Goal: Information Seeking & Learning: Learn about a topic

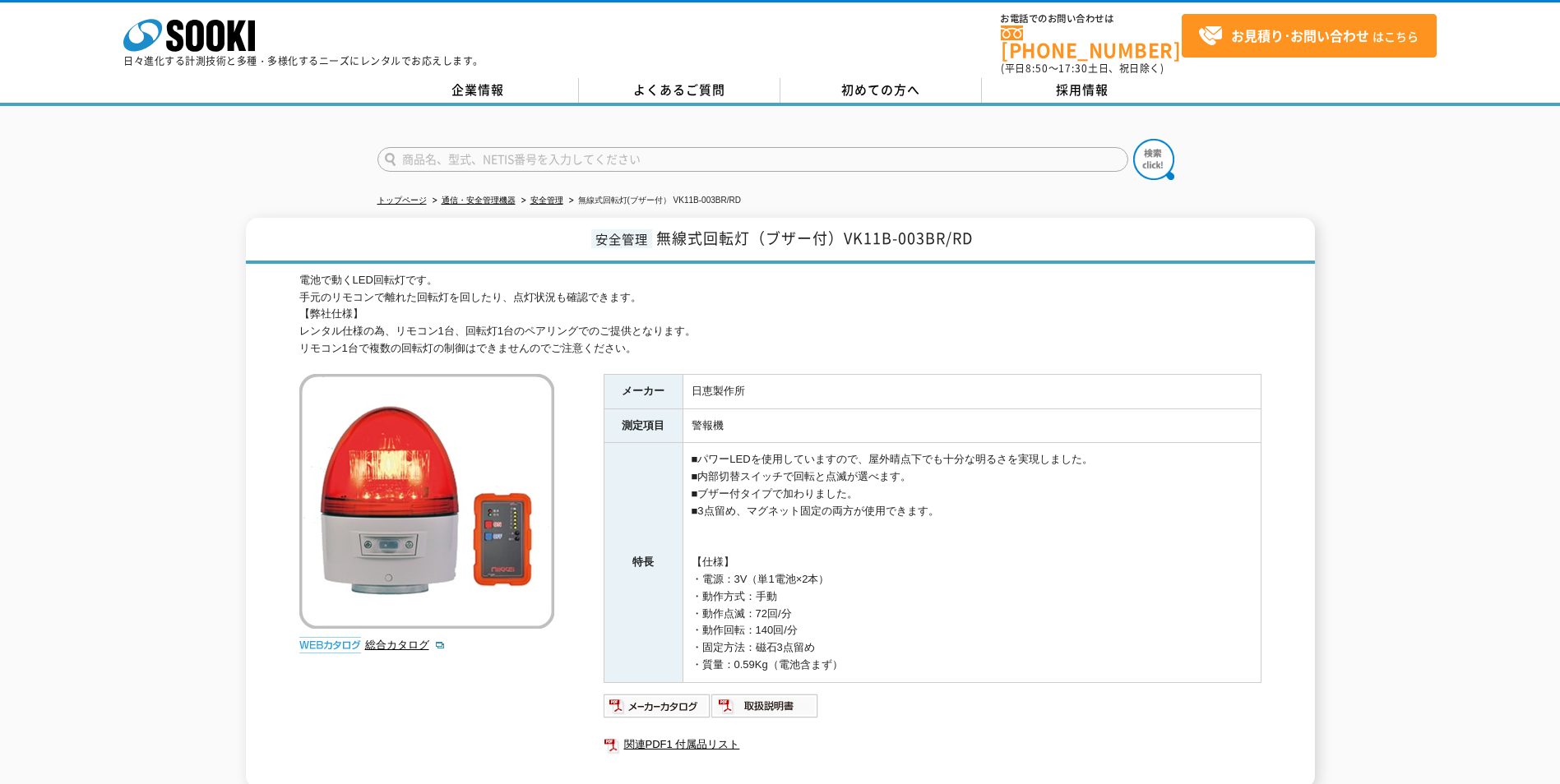
click at [208, 312] on div "安全管理 無線式回転灯（ブザー付）VK11B-003BR/RD 電池で動くLED回転灯です。 手元のリモコンで離れた回転灯を回したり、点灯状況も確認できます。…" at bounding box center [780, 503] width 1560 height 571
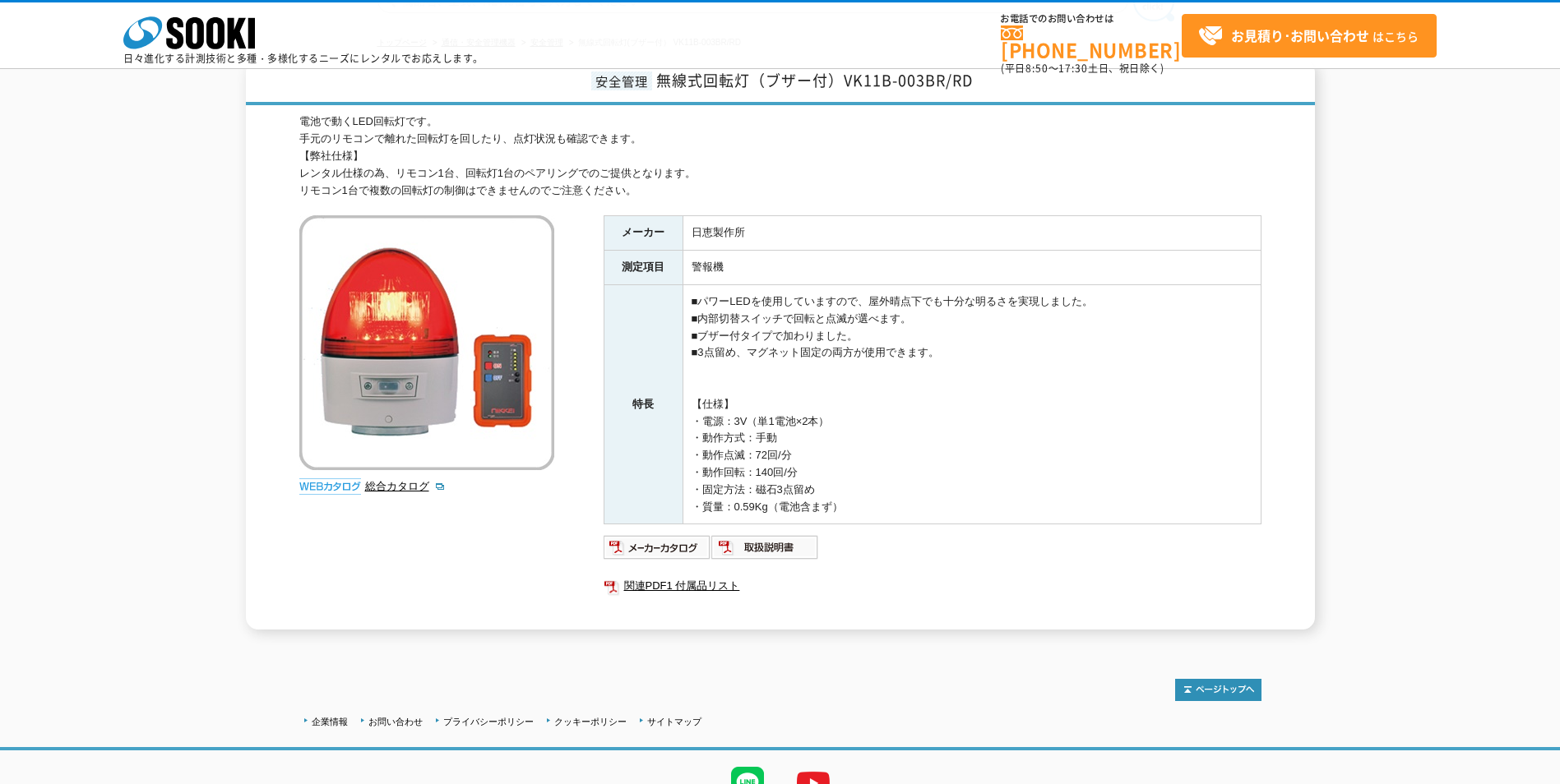
scroll to position [162, 0]
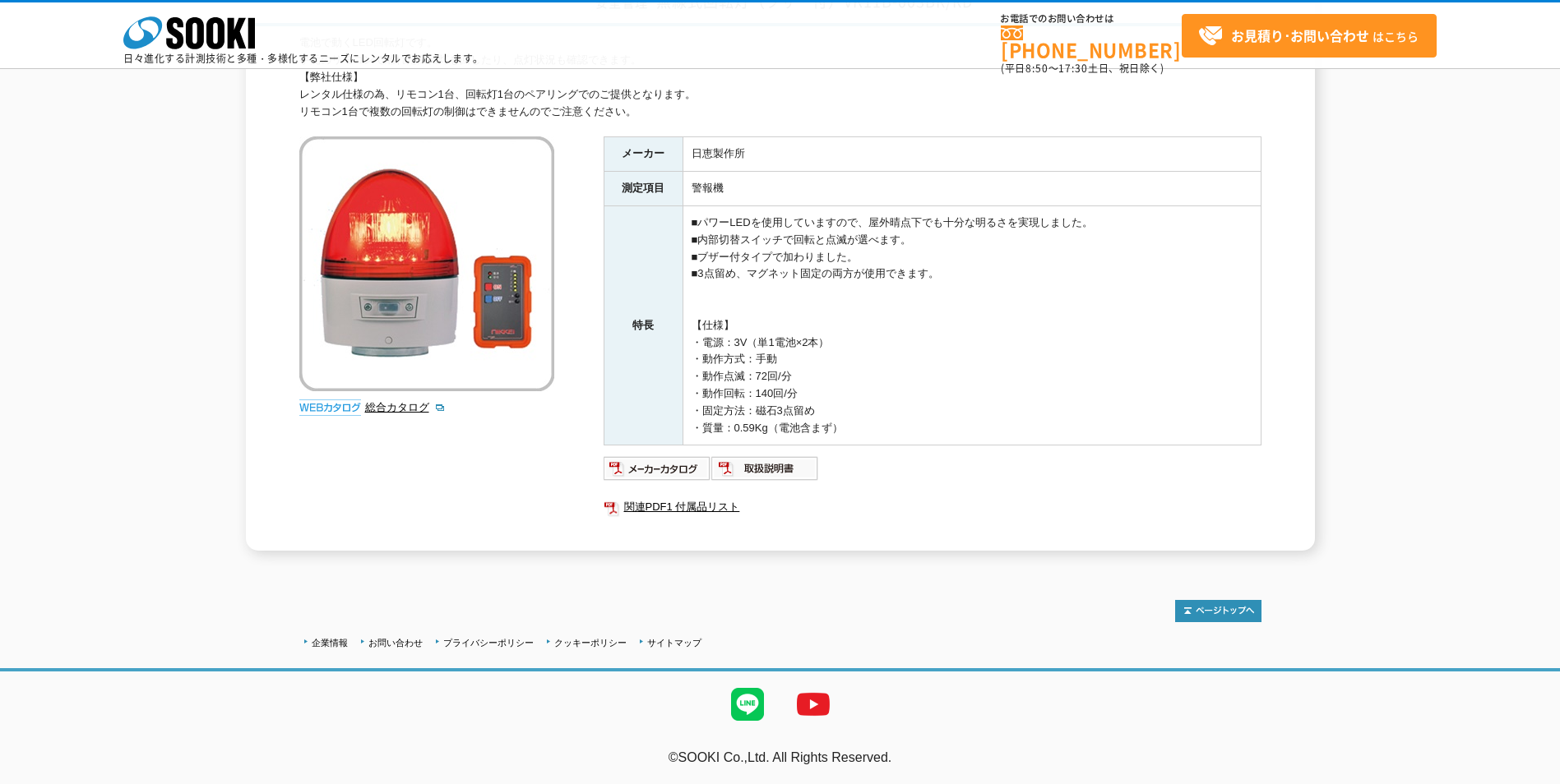
click at [210, 559] on div "トップページ 通信・安全管理機器 安全管理 無線式回転灯(ブザー付） VK11B-003BR/RD 安全管理 無線式回転灯（ブザー付）VK11B-003BR/…" at bounding box center [780, 217] width 1560 height 698
click at [831, 620] on div at bounding box center [780, 602] width 962 height 39
click at [709, 607] on div at bounding box center [780, 602] width 962 height 39
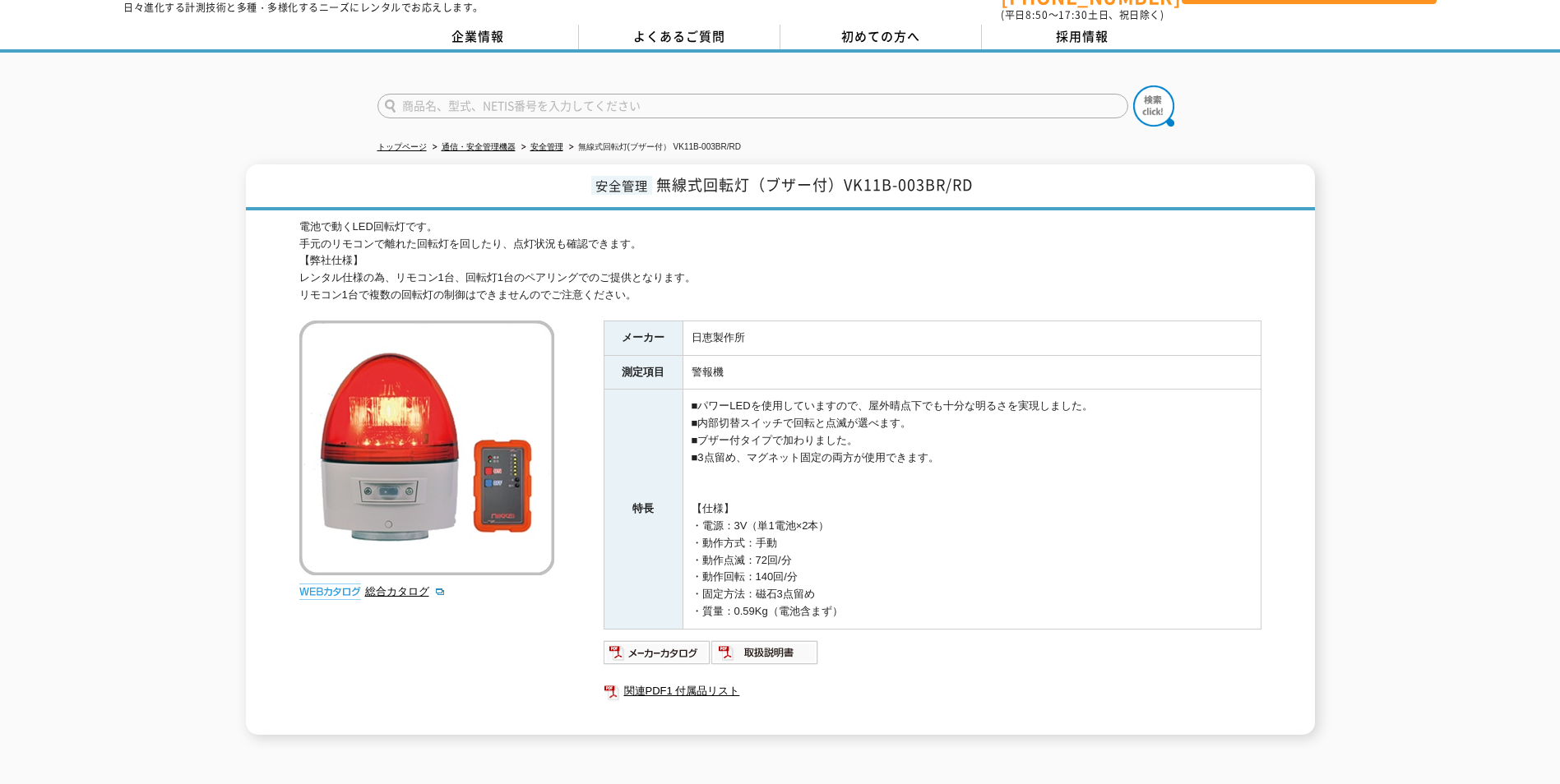
scroll to position [82, 0]
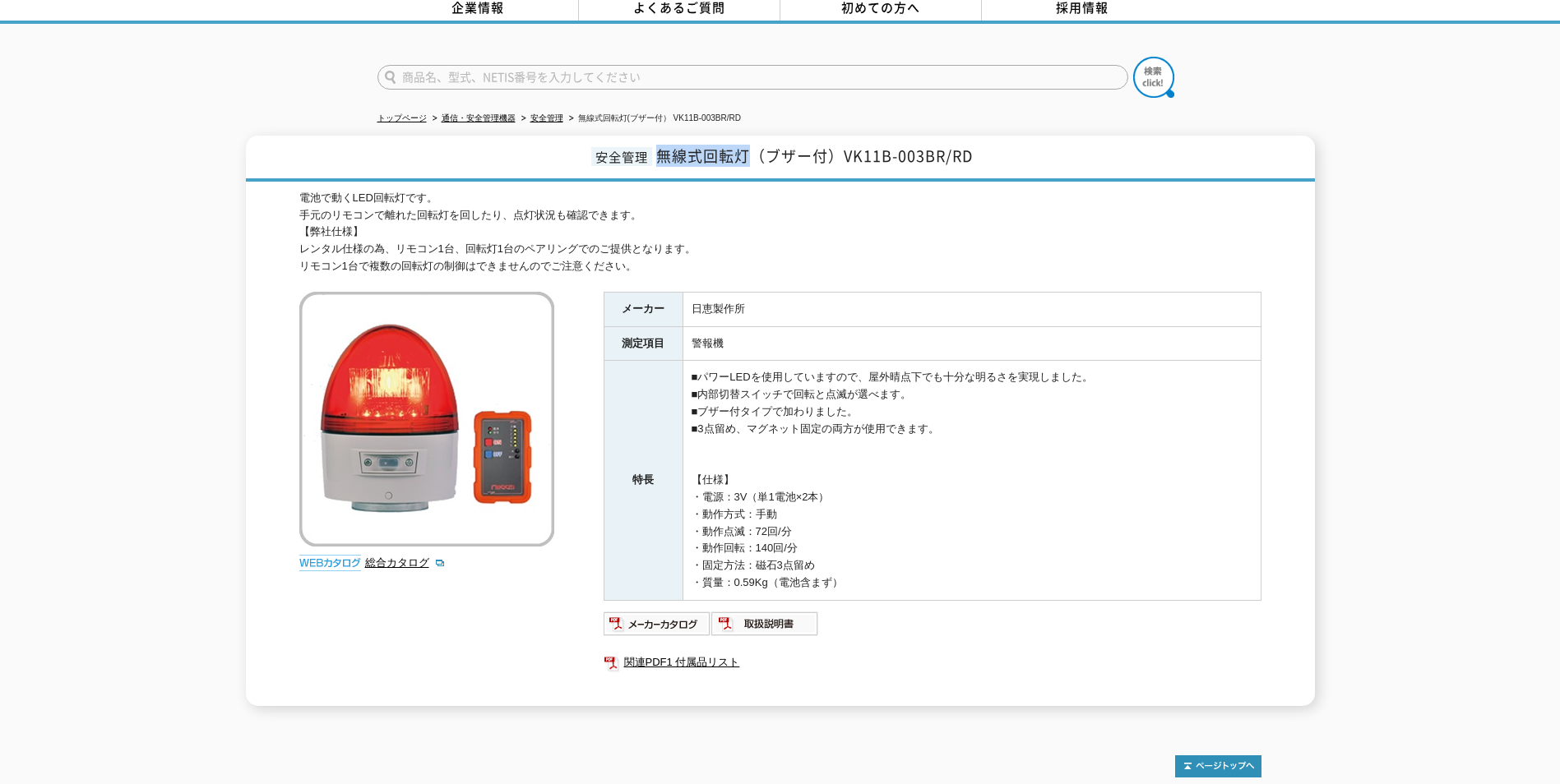
drag, startPoint x: 664, startPoint y: 149, endPoint x: 748, endPoint y: 150, distance: 84.0
click at [748, 150] on span "無線式回転灯（ブザー付）VK11B-003BR/RD" at bounding box center [813, 156] width 316 height 22
drag, startPoint x: 748, startPoint y: 150, endPoint x: 719, endPoint y: 223, distance: 78.5
click at [719, 223] on div "電池で動くLED回転灯です。 手元のリモコンで離れた回転灯を回したり、点灯状況も確認できます。 【弊社仕様】 レンタル仕様の為、リモコン1台、回転灯1台のペア…" at bounding box center [780, 232] width 962 height 86
drag, startPoint x: 701, startPoint y: 368, endPoint x: 1090, endPoint y: 373, distance: 389.0
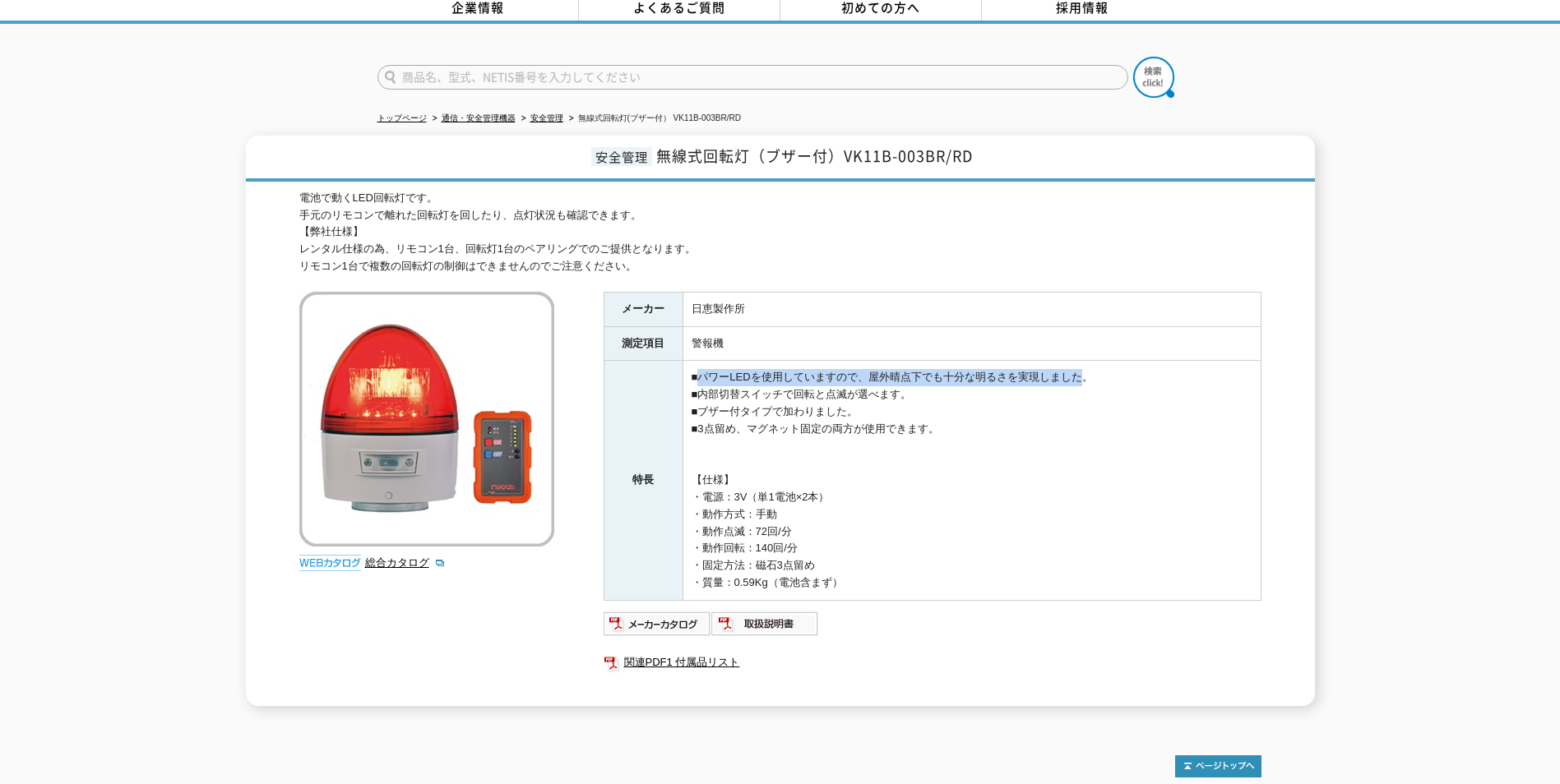
click at [1090, 373] on td "■パワーLEDを使用していますので、屋外晴点下でも十分な明るさを実現しました。 ■内部切替スイッチで回転と点滅が選べます。 ■ブザー付タイプで加わりました。 …" at bounding box center [971, 481] width 578 height 239
click at [1094, 366] on td "■パワーLEDを使用していますので、屋外晴点下でも十分な明るさを実現しました。 ■内部切替スイッチで回転と点滅が選べます。 ■ブザー付タイプで加わりました。 …" at bounding box center [971, 481] width 578 height 239
drag, startPoint x: 704, startPoint y: 367, endPoint x: 1096, endPoint y: 367, distance: 392.0
click at [1096, 367] on td "■パワーLEDを使用していますので、屋外晴点下でも十分な明るさを実現しました。 ■内部切替スイッチで回転と点滅が選べます。 ■ブザー付タイプで加わりました。 …" at bounding box center [971, 481] width 578 height 239
click at [888, 226] on div "電池で動くLED回転灯です。 手元のリモコンで離れた回転灯を回したり、点灯状況も確認できます。 【弊社仕様】 レンタル仕様の為、リモコン1台、回転灯1台のペア…" at bounding box center [780, 232] width 962 height 86
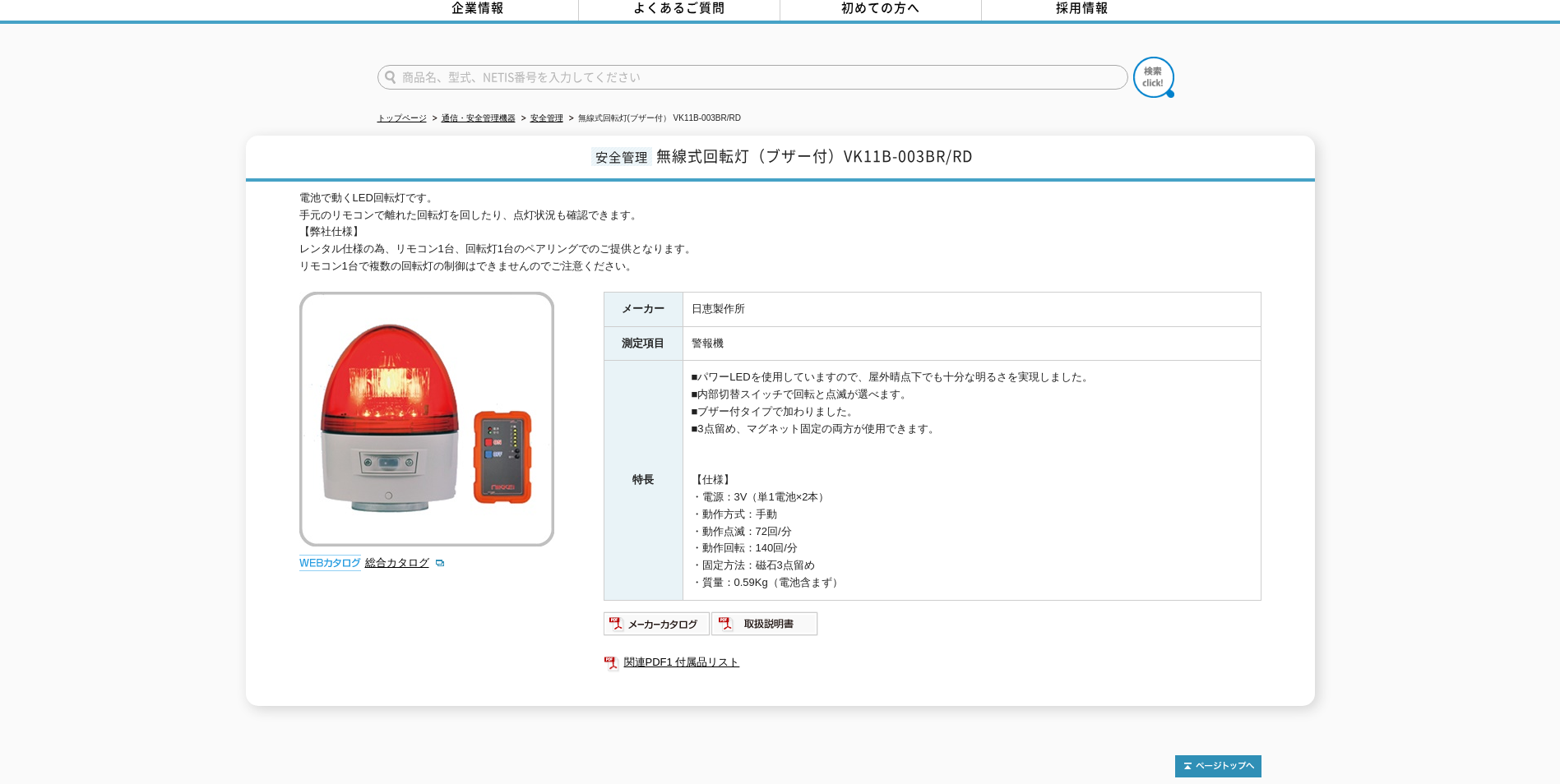
drag, startPoint x: 300, startPoint y: 203, endPoint x: 637, endPoint y: 203, distance: 337.0
click at [637, 203] on div "電池で動くLED回転灯です。 手元のリモコンで離れた回転灯を回したり、点灯状況も確認できます。 【弊社仕様】 レンタル仕様の為、リモコン1台、回転灯1台のペア…" at bounding box center [780, 232] width 962 height 86
drag, startPoint x: 637, startPoint y: 203, endPoint x: 650, endPoint y: 207, distance: 13.6
click at [650, 207] on div "電池で動くLED回転灯です。 手元のリモコンで離れた回転灯を回したり、点灯状況も確認できます。 【弊社仕様】 レンタル仕様の為、リモコン1台、回転灯1台のペア…" at bounding box center [780, 232] width 962 height 86
drag, startPoint x: 300, startPoint y: 240, endPoint x: 701, endPoint y: 232, distance: 401.1
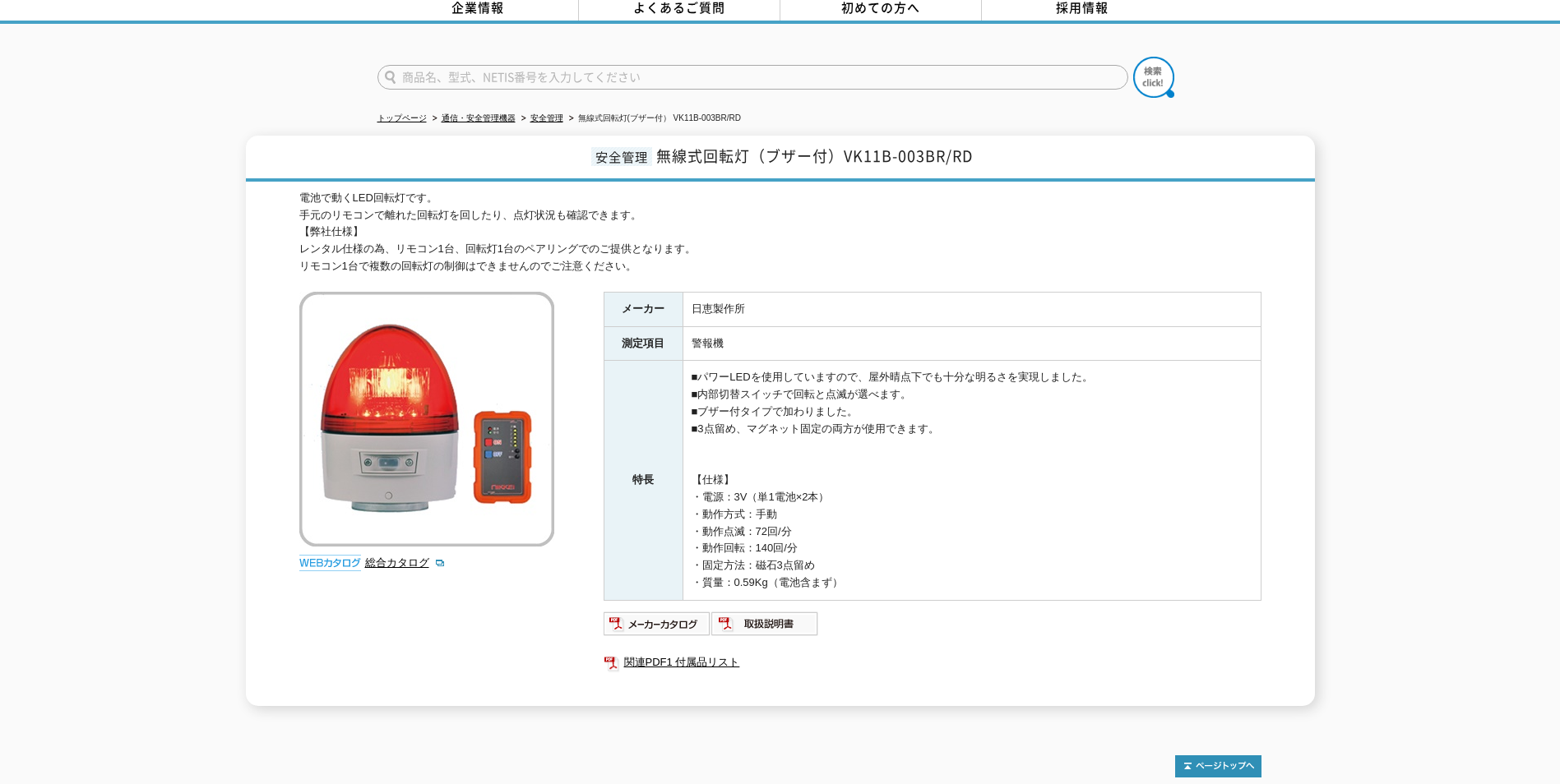
click at [701, 232] on div "電池で動くLED回転灯です。 手元のリモコンで離れた回転灯を回したり、点灯状況も確認できます。 【弊社仕様】 レンタル仕様の為、リモコン1台、回転灯1台のペア…" at bounding box center [780, 232] width 962 height 86
drag, startPoint x: 701, startPoint y: 232, endPoint x: 702, endPoint y: 249, distance: 17.0
click at [702, 249] on div "電池で動くLED回転灯です。 手元のリモコンで離れた回転灯を回したり、点灯状況も確認できます。 【弊社仕様】 レンタル仕様の為、リモコン1台、回転灯1台のペア…" at bounding box center [780, 232] width 962 height 86
click at [700, 65] on input "text" at bounding box center [753, 77] width 751 height 25
type input "商品名、型式、NETIS番号を入力してください"
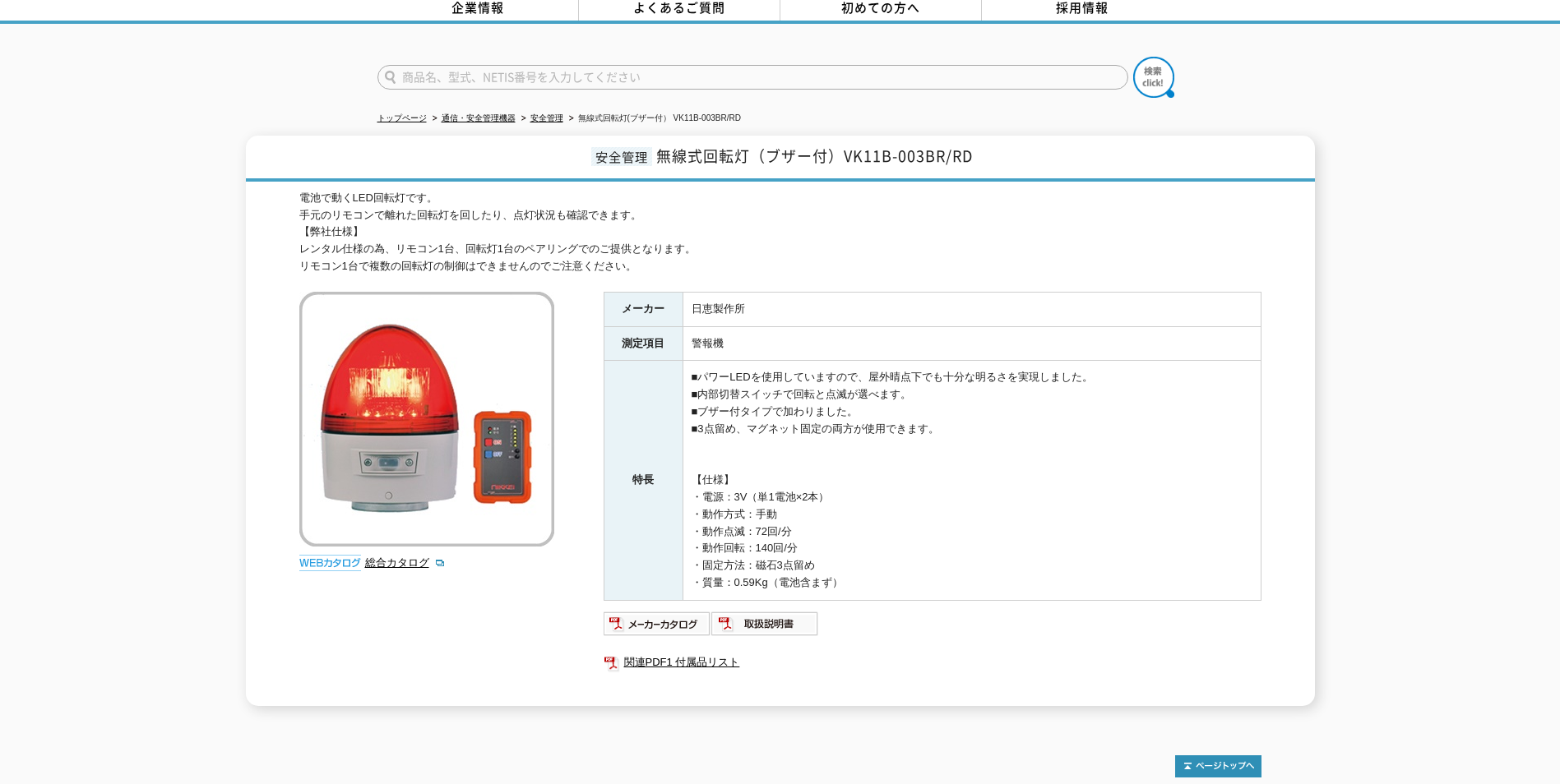
type input "商品名、型式、NETIS番号を入力してください"
click at [602, 285] on div "電池で動くLED回転灯です。 手元のリモコンで離れた回転灯を回したり、点灯状況も確認できます。 【弊社仕様】 レンタル仕様の為、リモコン1台、回転灯1台のペア…" at bounding box center [780, 447] width 962 height 516
drag, startPoint x: 587, startPoint y: 498, endPoint x: 577, endPoint y: 501, distance: 10.4
click at [583, 501] on div "電池で動くLED回転灯です。 手元のリモコンで離れた回転灯を回したり、点灯状況も確認できます。 【弊社仕様】 レンタル仕様の為、リモコン1台、回転灯1台のペア…" at bounding box center [780, 447] width 962 height 516
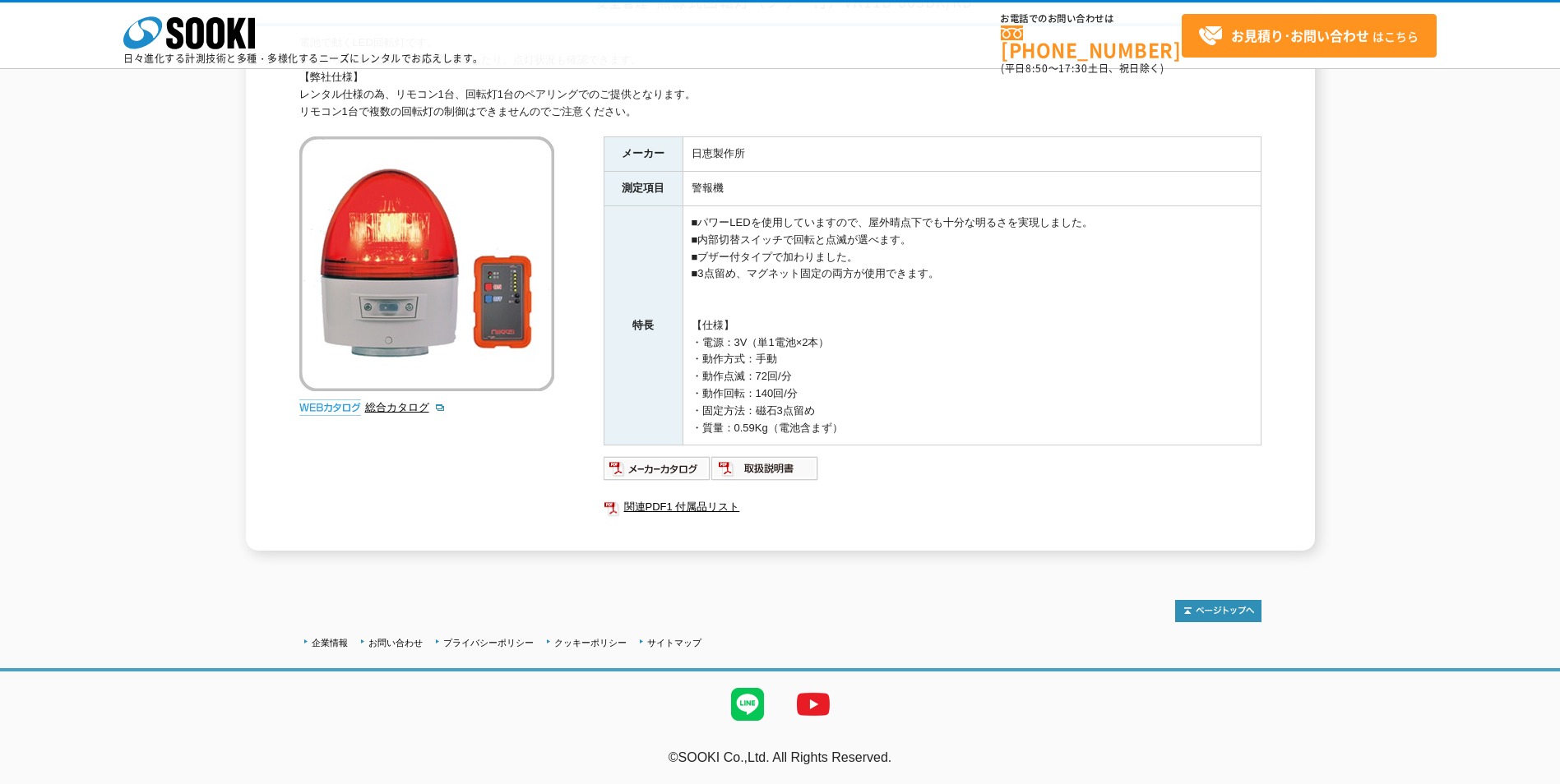
scroll to position [80, 0]
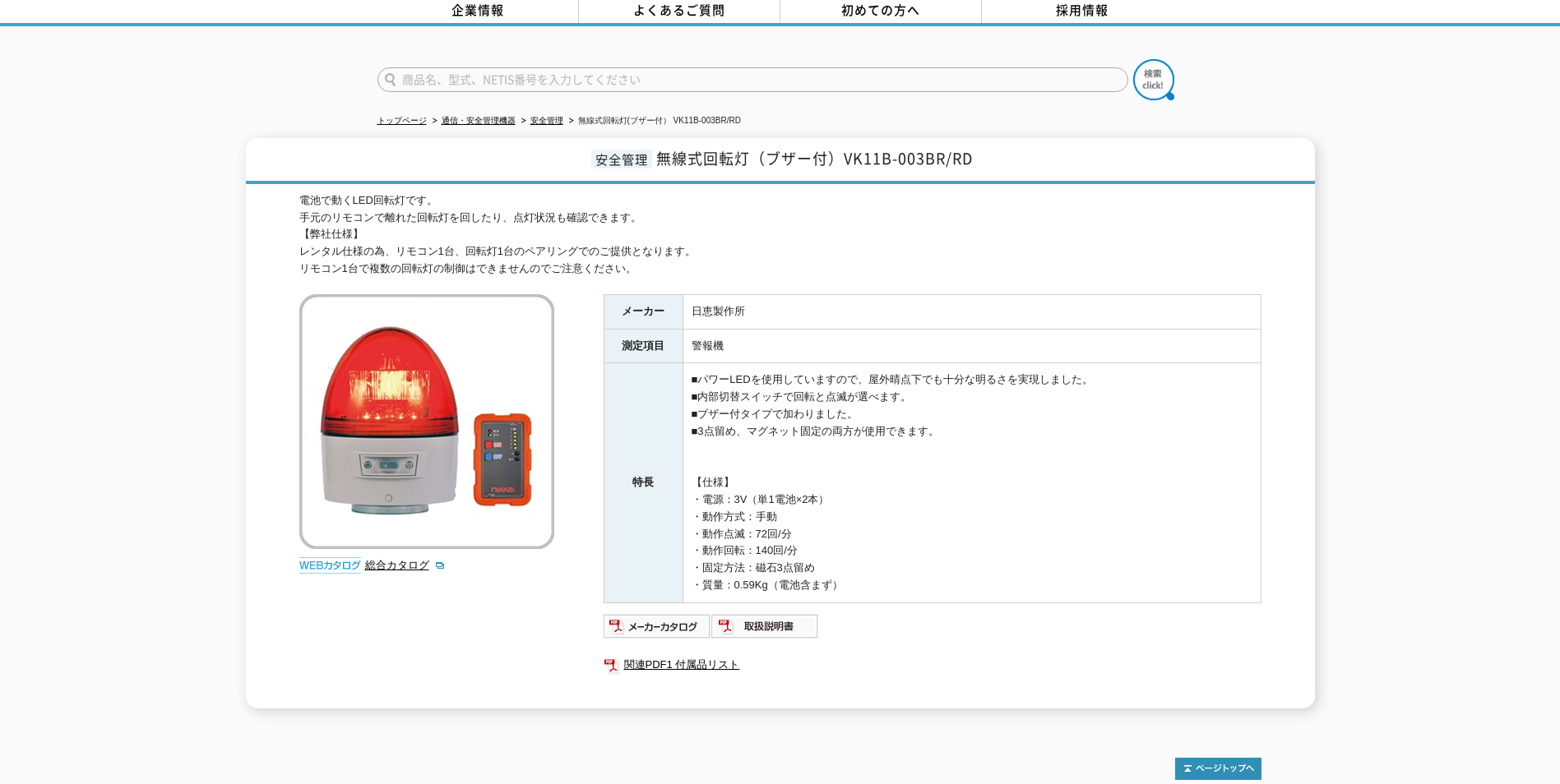
click at [336, 66] on div "商品名、型式、NETIS番号を入力してください" at bounding box center [780, 65] width 1560 height 79
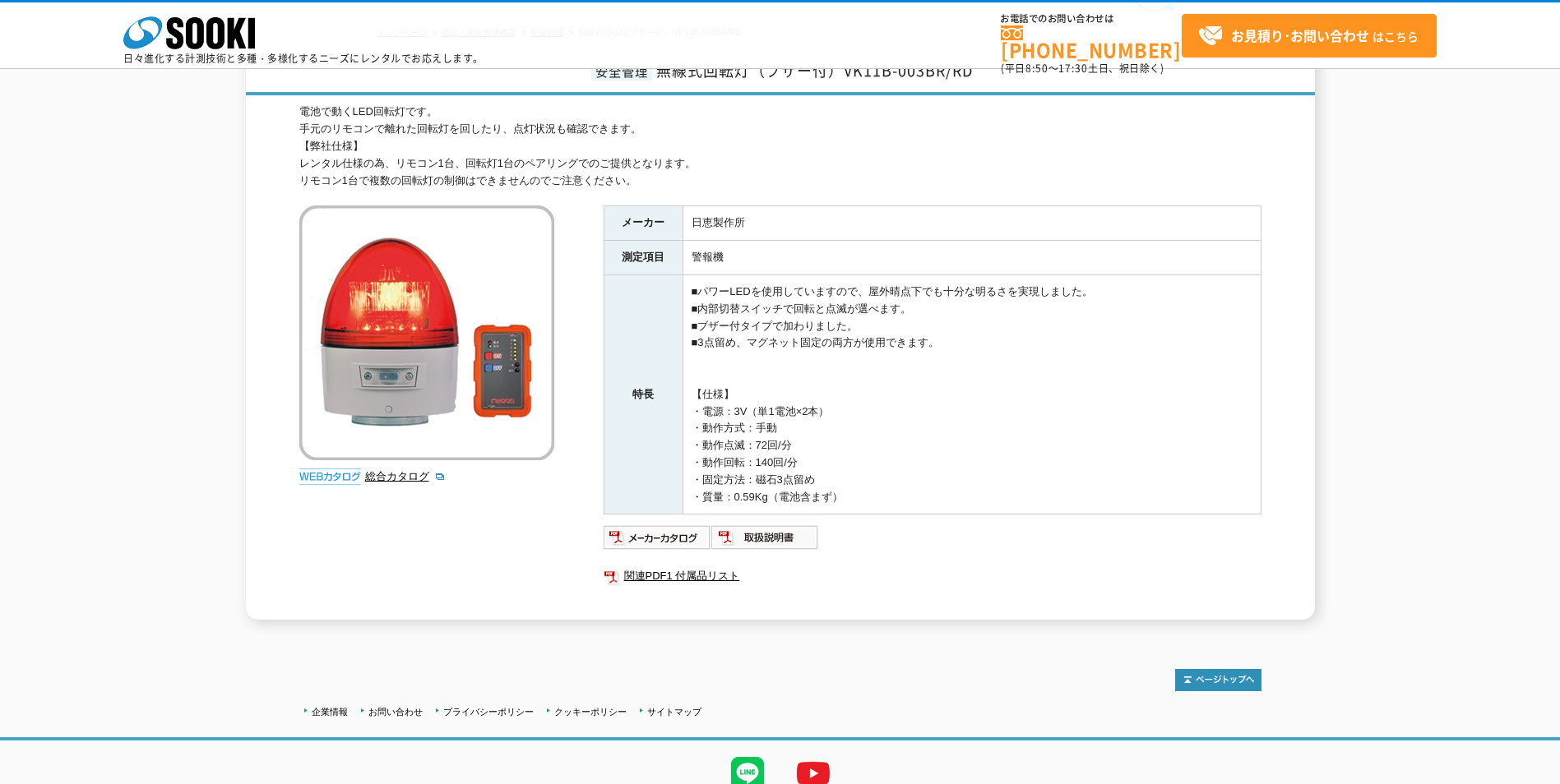
scroll to position [0, 0]
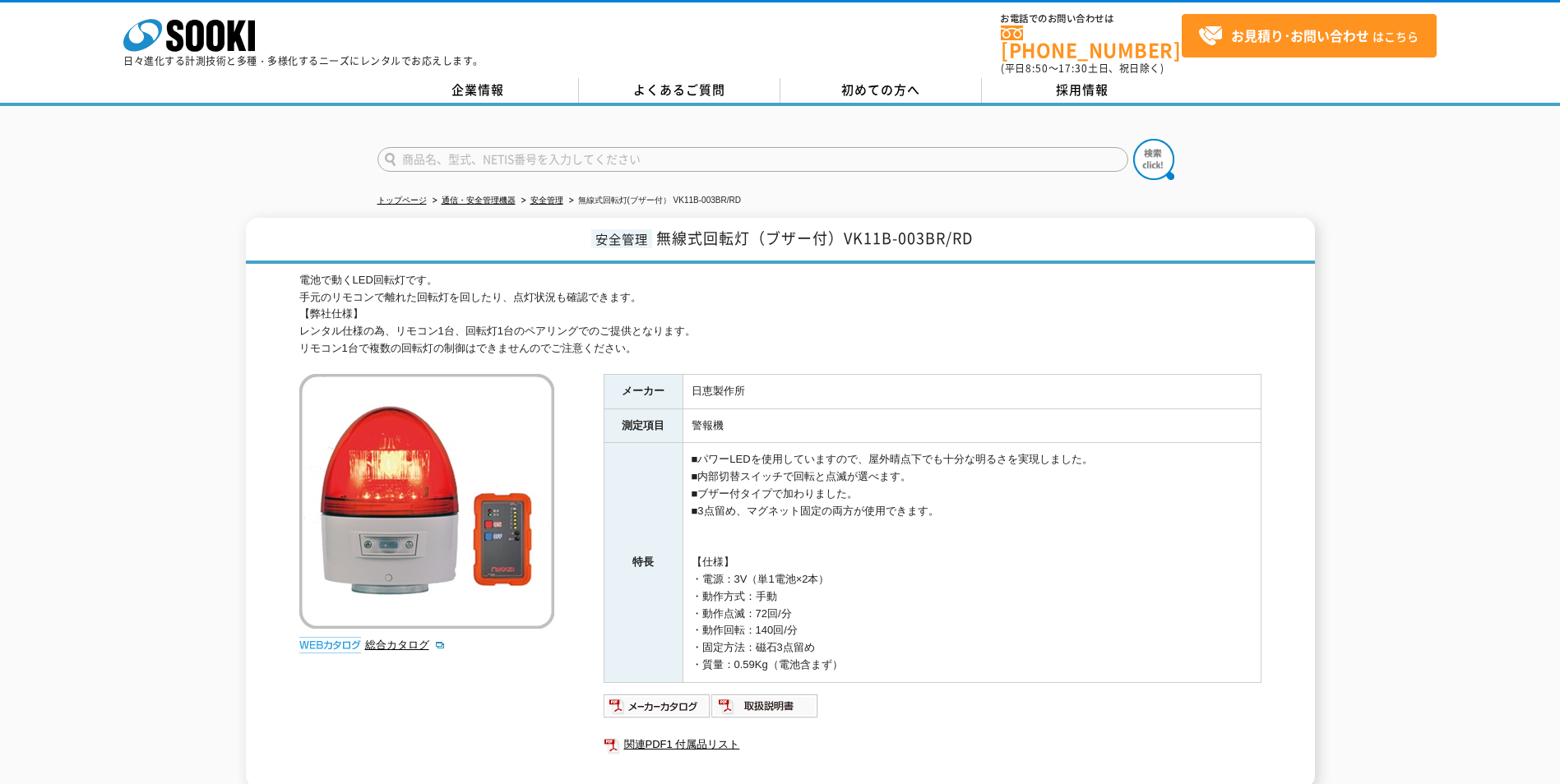
click at [499, 147] on input "text" at bounding box center [753, 159] width 751 height 25
type input "き"
type input "回転灯"
click at [1167, 141] on img at bounding box center [1153, 159] width 41 height 41
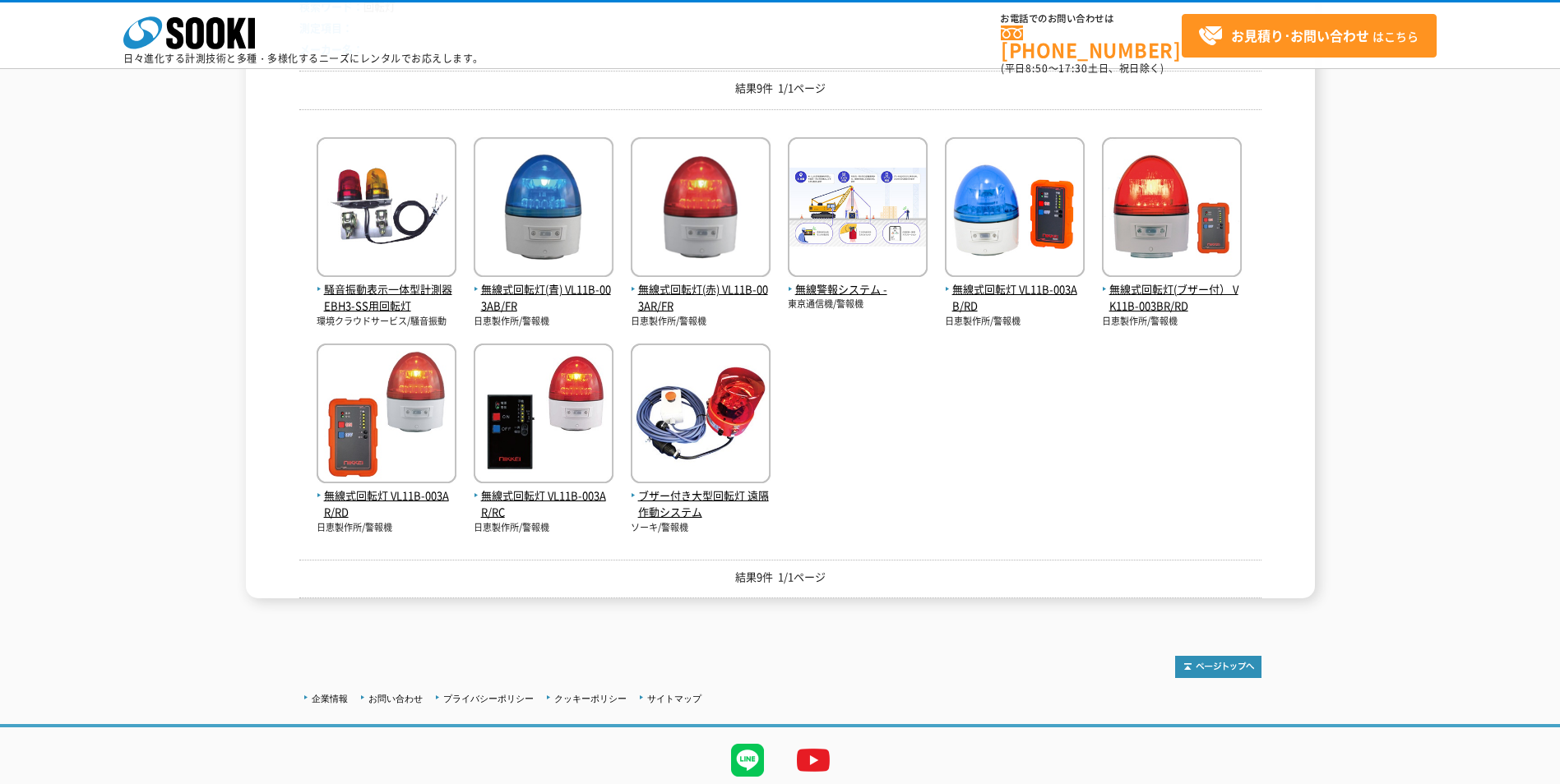
scroll to position [246, 0]
